Goal: Subscribe to service/newsletter

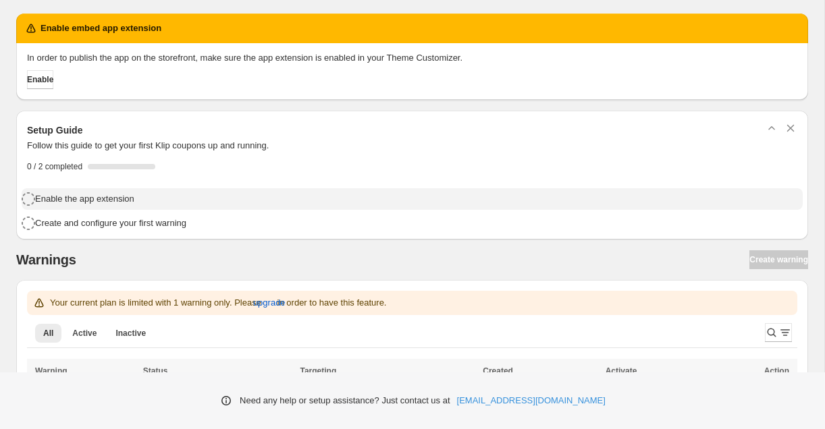
scroll to position [2, 0]
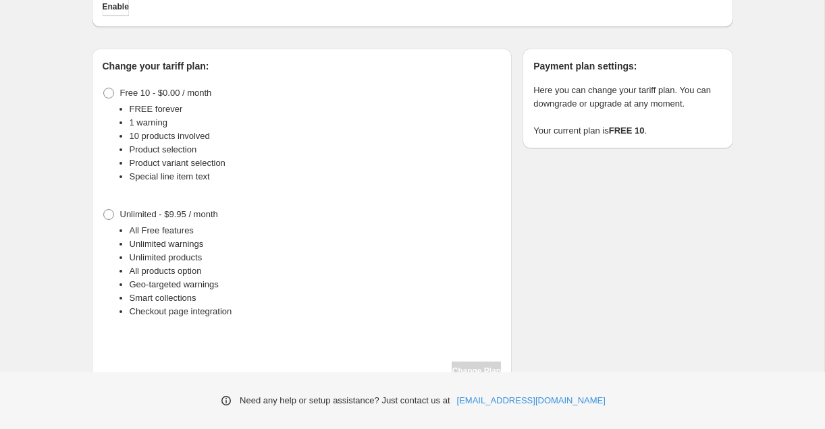
scroll to position [130, 0]
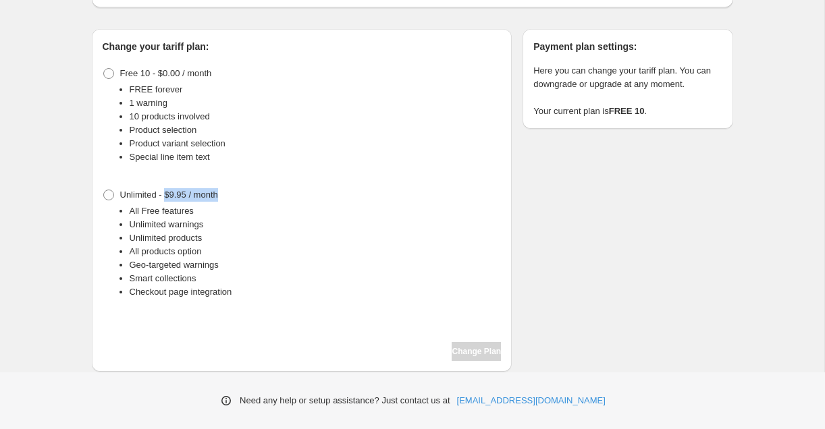
drag, startPoint x: 167, startPoint y: 194, endPoint x: 270, endPoint y: 201, distance: 102.9
click at [270, 201] on div "Unlimited - $9.95 / month All Free features Unlimited warnings Unlimited produc…" at bounding box center [302, 242] width 399 height 113
copy span "$9.95 / month"
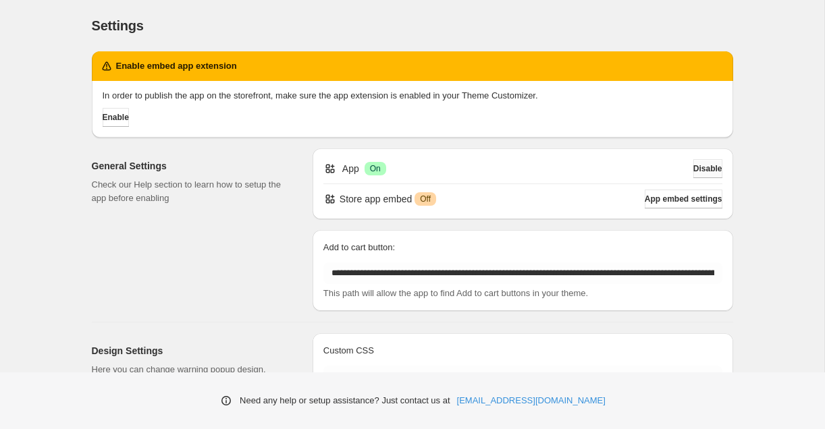
click at [693, 169] on span "Disable" at bounding box center [707, 168] width 29 height 11
